Goal: Information Seeking & Learning: Learn about a topic

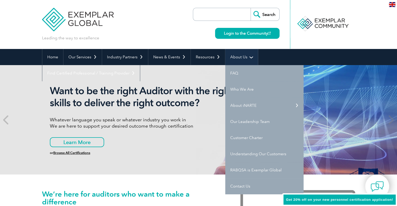
click at [237, 56] on link "About Us" at bounding box center [241, 57] width 33 height 16
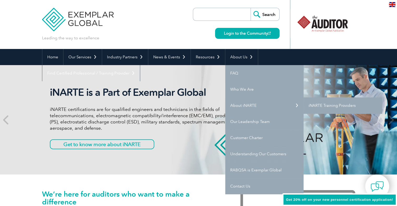
click at [320, 106] on link "iNARTE Training Providers" at bounding box center [343, 106] width 78 height 16
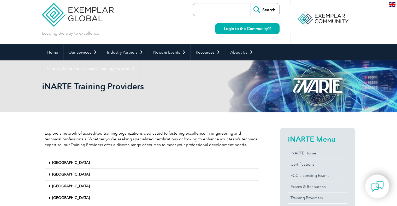
scroll to position [4, 0]
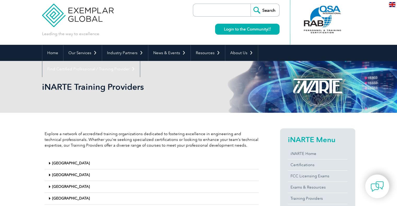
click at [321, 20] on div at bounding box center [323, 19] width 52 height 29
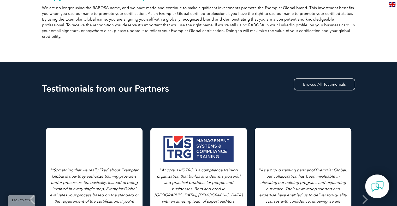
scroll to position [230, 0]
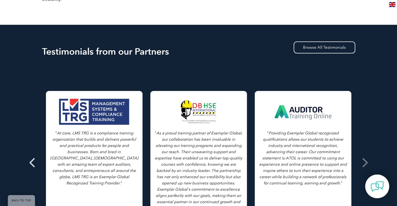
click at [33, 163] on icon at bounding box center [32, 163] width 7 height 0
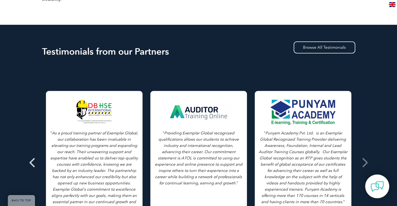
click at [31, 163] on icon at bounding box center [32, 163] width 7 height 0
click at [364, 163] on icon at bounding box center [364, 163] width 7 height 0
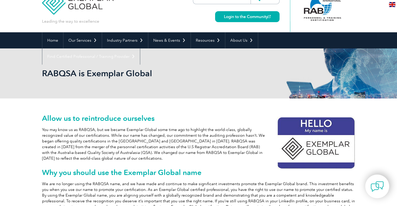
scroll to position [0, 0]
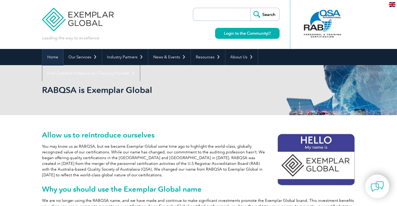
click at [51, 59] on link "Home" at bounding box center [52, 57] width 21 height 16
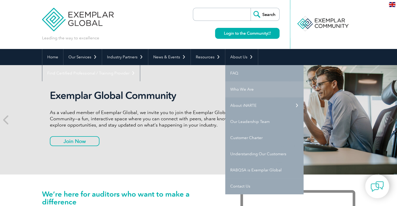
click at [238, 88] on link "Who We Are" at bounding box center [264, 89] width 78 height 16
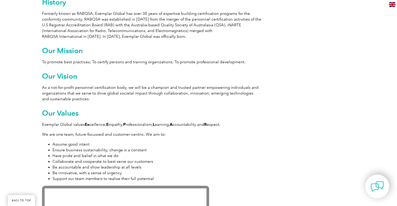
scroll to position [389, 0]
